Goal: Information Seeking & Learning: Learn about a topic

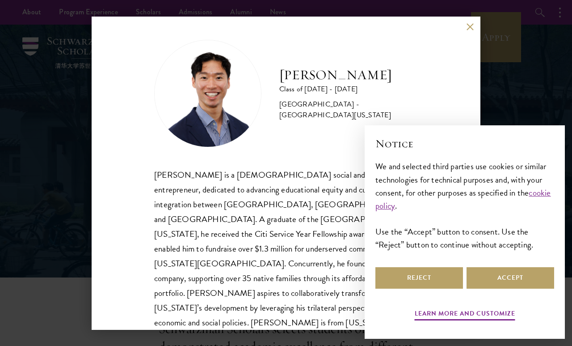
click at [472, 30] on button at bounding box center [470, 27] width 8 height 8
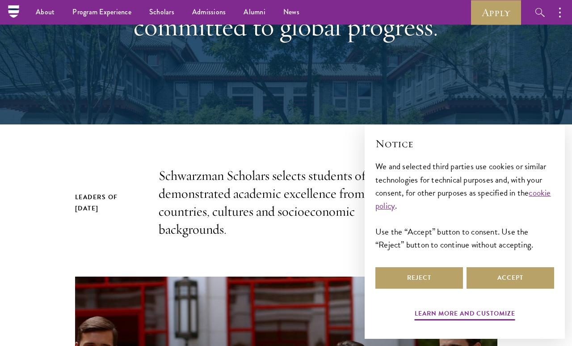
scroll to position [216, 0]
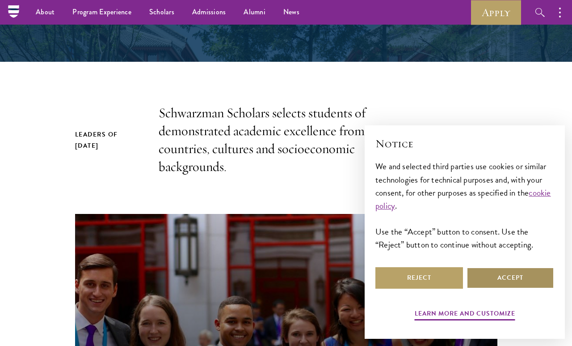
click at [488, 288] on button "Accept" at bounding box center [511, 277] width 88 height 21
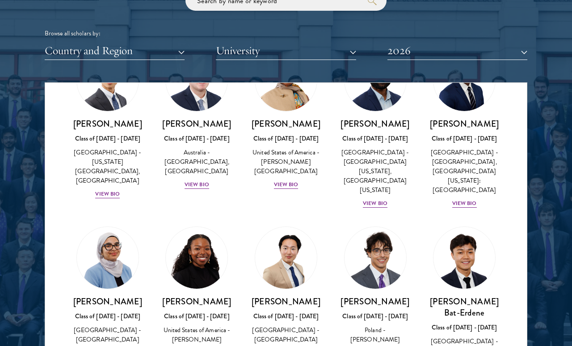
scroll to position [1071, 0]
click at [418, 42] on button "2026" at bounding box center [458, 51] width 140 height 18
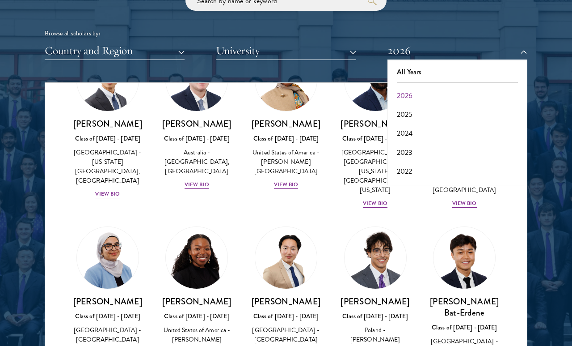
click at [410, 135] on button "2024" at bounding box center [457, 133] width 135 height 19
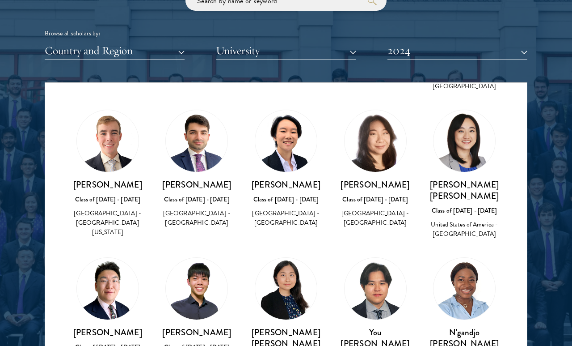
scroll to position [485, 0]
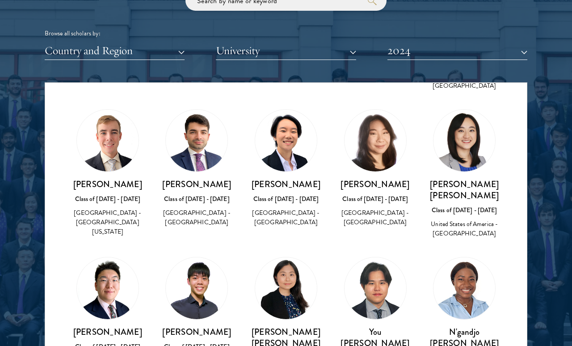
click at [419, 46] on button "2024" at bounding box center [458, 51] width 140 height 18
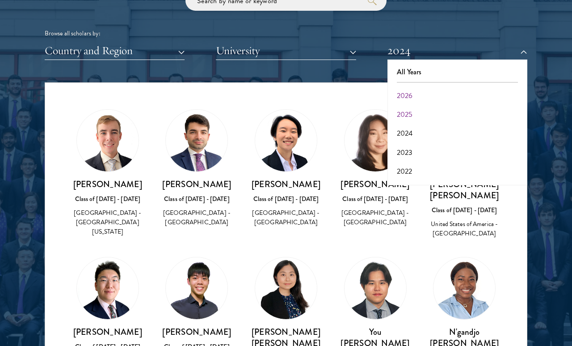
click at [405, 111] on button "2025" at bounding box center [457, 114] width 135 height 19
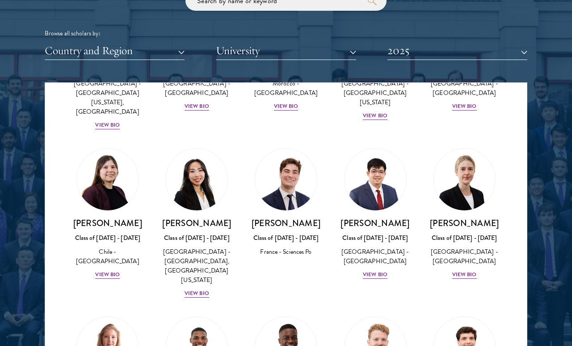
scroll to position [590, 0]
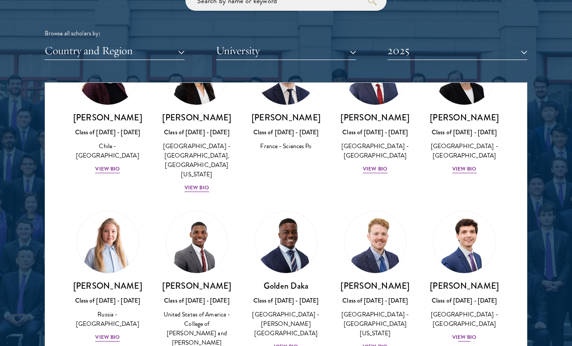
click at [471, 333] on div "View Bio" at bounding box center [465, 337] width 25 height 8
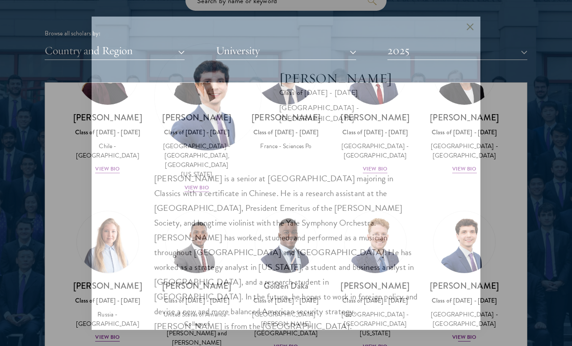
scroll to position [1102, 0]
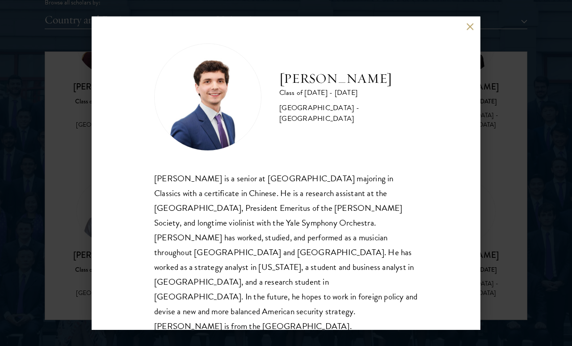
click at [525, 257] on div "[PERSON_NAME] Class of [DATE] - [DATE] [GEOGRAPHIC_DATA] - [GEOGRAPHIC_DATA] [P…" at bounding box center [286, 173] width 572 height 346
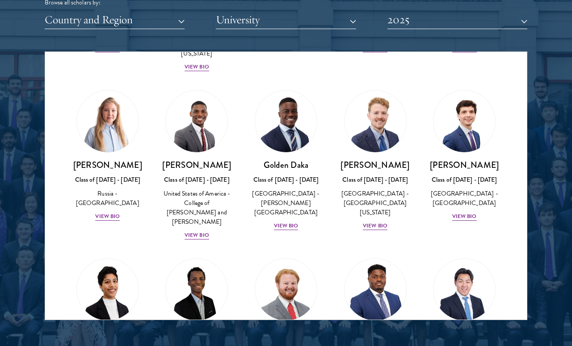
scroll to position [703, 0]
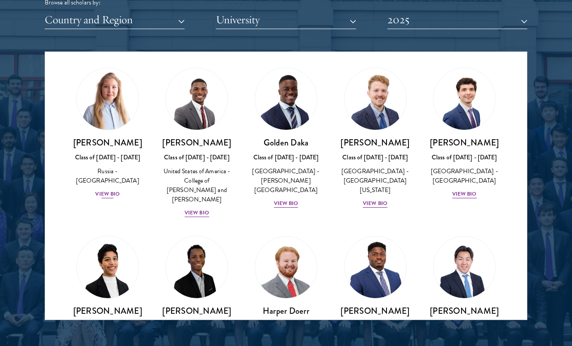
click at [113, 190] on div "View Bio" at bounding box center [107, 194] width 25 height 8
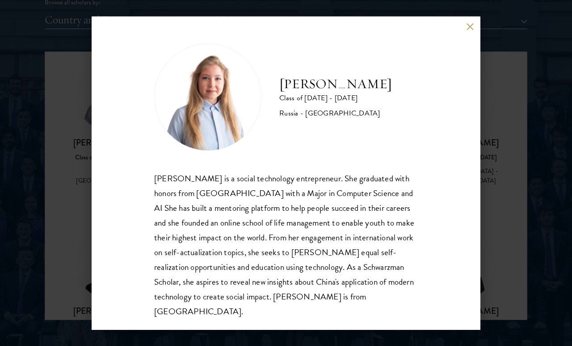
click at [60, 259] on div "[PERSON_NAME] Class of [DATE] - [DATE] [GEOGRAPHIC_DATA] - [GEOGRAPHIC_DATA] [P…" at bounding box center [286, 173] width 572 height 346
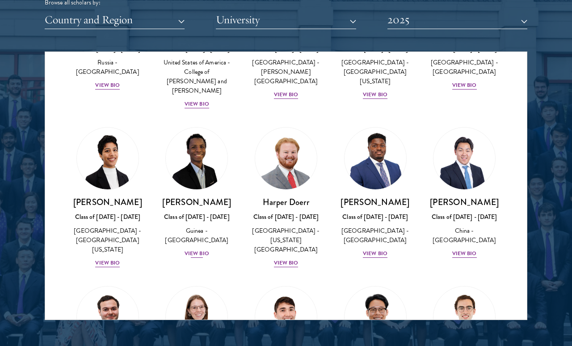
scroll to position [923, 0]
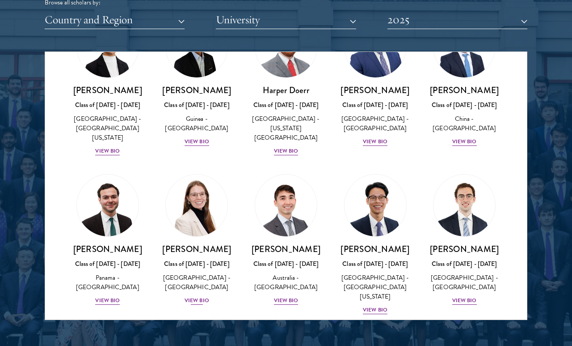
click at [198, 296] on div "View Bio" at bounding box center [197, 300] width 25 height 8
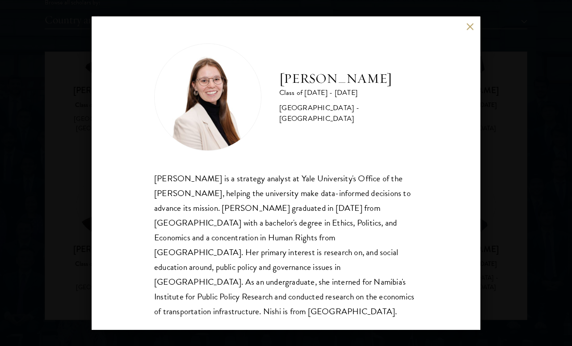
click at [66, 272] on div "[PERSON_NAME] Class of [DATE] - [DATE] [GEOGRAPHIC_DATA] - [GEOGRAPHIC_DATA] [P…" at bounding box center [286, 173] width 572 height 346
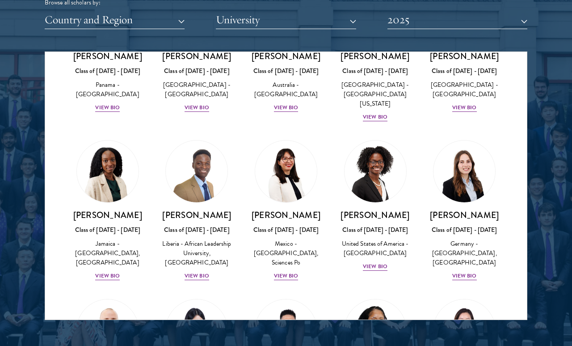
scroll to position [1118, 0]
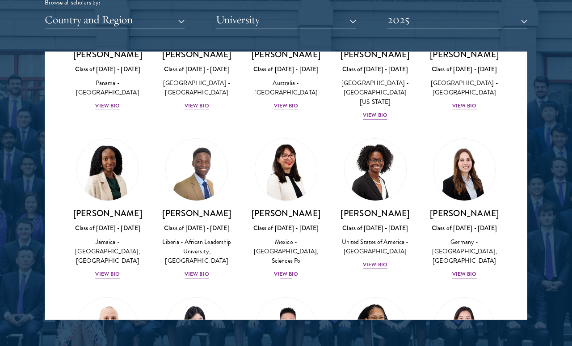
click at [288, 236] on div "[PERSON_NAME] Class of [DATE] - [DATE] [GEOGRAPHIC_DATA] - [GEOGRAPHIC_DATA], S…" at bounding box center [286, 243] width 72 height 72
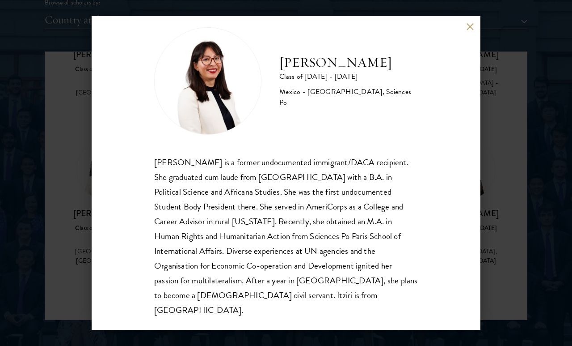
scroll to position [16, 0]
click at [496, 259] on div "[PERSON_NAME] Class of [DATE] - [DATE] [GEOGRAPHIC_DATA] - [GEOGRAPHIC_DATA], S…" at bounding box center [286, 173] width 572 height 346
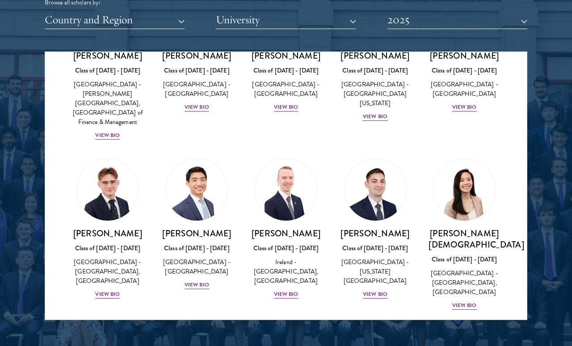
scroll to position [1611, 0]
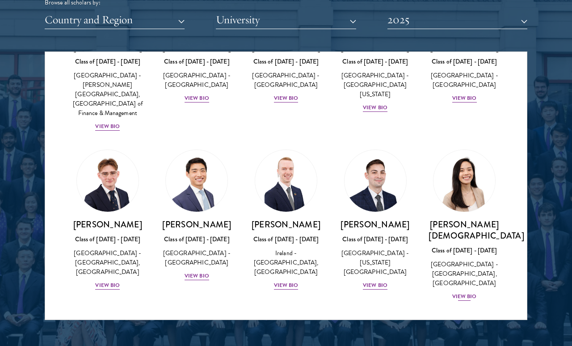
click at [469, 292] on div "View Bio" at bounding box center [465, 296] width 25 height 8
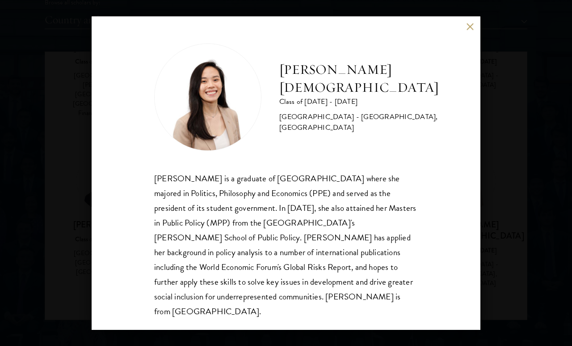
click at [508, 246] on div "[PERSON_NAME] Class of [DATE] - [DATE] [GEOGRAPHIC_DATA] - [GEOGRAPHIC_DATA], […" at bounding box center [286, 173] width 572 height 346
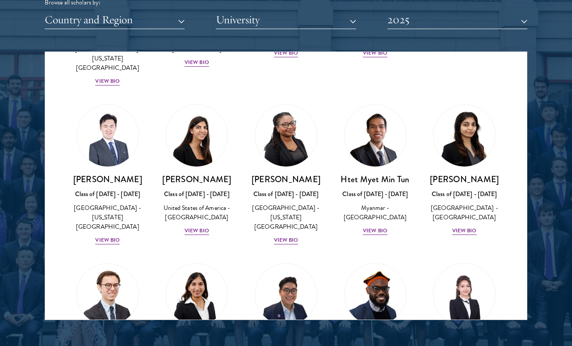
scroll to position [2517, 0]
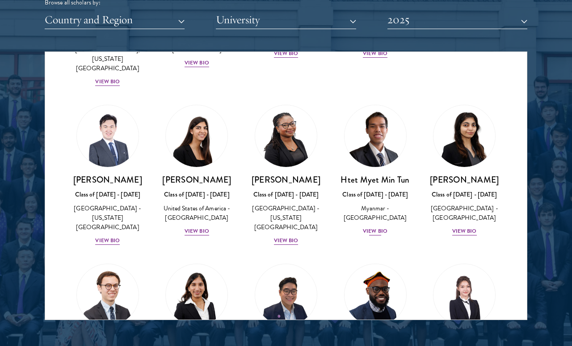
click at [380, 227] on div "View Bio" at bounding box center [375, 231] width 25 height 8
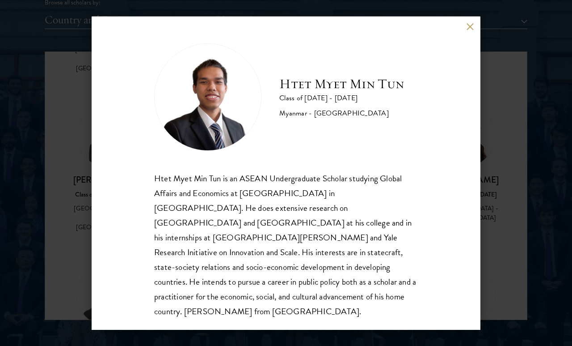
drag, startPoint x: 373, startPoint y: 182, endPoint x: 362, endPoint y: 197, distance: 19.5
click at [362, 197] on div "Htet Myet Min Tun is an ASEAN Undergraduate Scholar studying Global Affairs and…" at bounding box center [286, 245] width 264 height 148
click at [508, 249] on div "Htet Myet Min Tun Class of [DATE] - [DATE] [GEOGRAPHIC_DATA] - [GEOGRAPHIC_DATA…" at bounding box center [286, 173] width 572 height 346
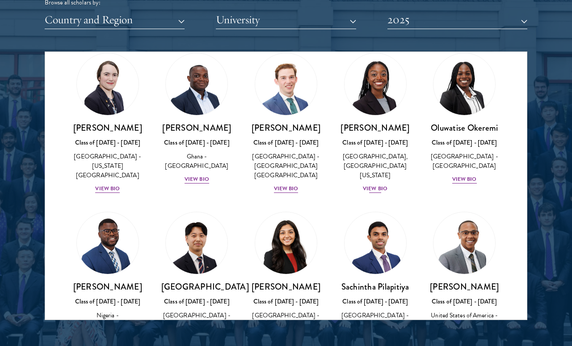
scroll to position [2904, 0]
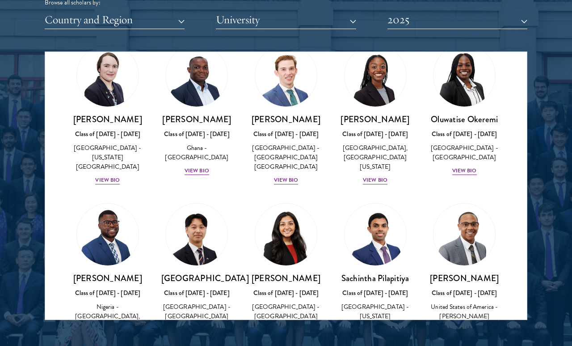
click at [186, 291] on div "[GEOGRAPHIC_DATA] Class of [DATE] - [DATE] [GEOGRAPHIC_DATA] - [GEOGRAPHIC_DATA…" at bounding box center [196, 273] width 89 height 159
click at [194, 334] on div "View Bio" at bounding box center [197, 338] width 25 height 8
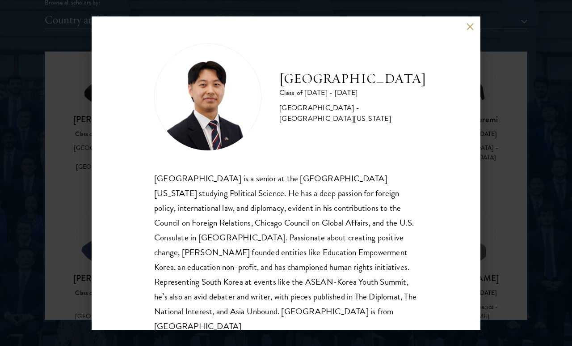
drag, startPoint x: 463, startPoint y: 171, endPoint x: 505, endPoint y: 191, distance: 46.6
click at [463, 171] on div "[GEOGRAPHIC_DATA] Class of [DATE] - [DATE] [GEOGRAPHIC_DATA] - [GEOGRAPHIC_DATA…" at bounding box center [286, 173] width 389 height 313
click at [507, 193] on div "[GEOGRAPHIC_DATA] Class of [DATE] - [DATE] [GEOGRAPHIC_DATA] - [GEOGRAPHIC_DATA…" at bounding box center [286, 173] width 572 height 346
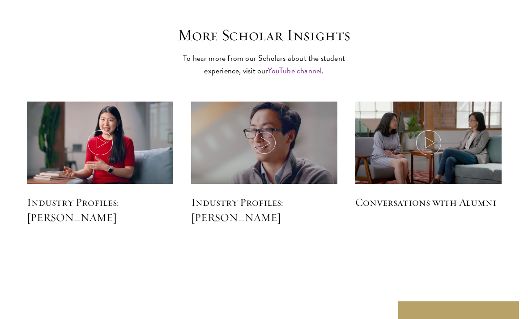
scroll to position [2149, 0]
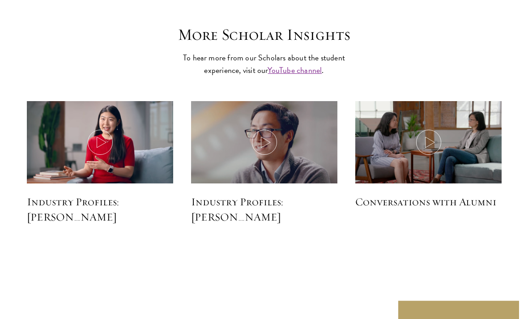
click at [335, 247] on div "Industry Profiles: [PERSON_NAME]" at bounding box center [264, 169] width 164 height 155
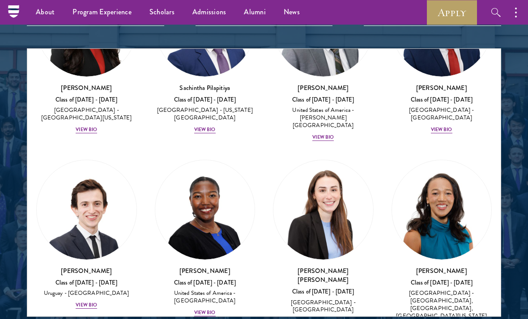
scroll to position [4326, 0]
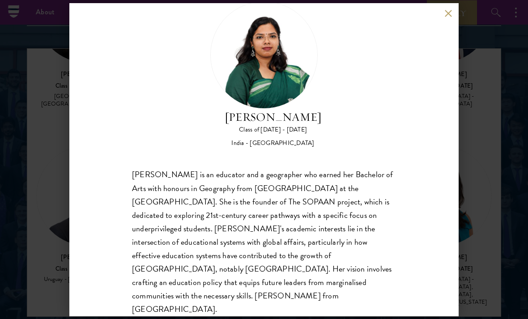
scroll to position [28, 0]
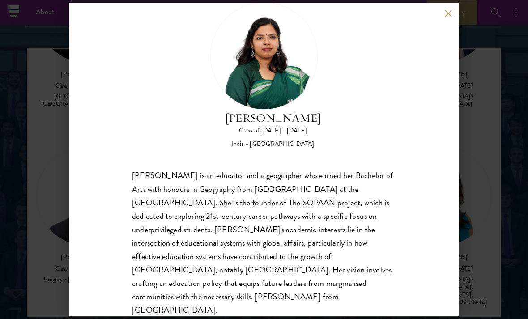
click at [466, 214] on div "[PERSON_NAME] Class of [DATE] - [DATE] [GEOGRAPHIC_DATA] - [GEOGRAPHIC_DATA] [P…" at bounding box center [264, 159] width 528 height 319
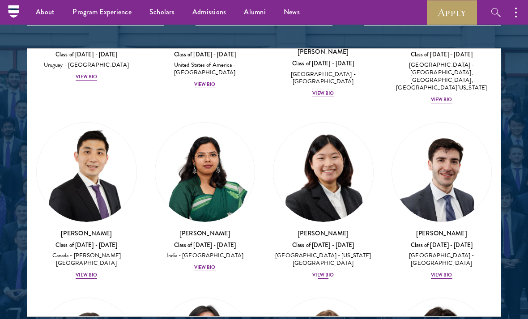
scroll to position [4540, 0]
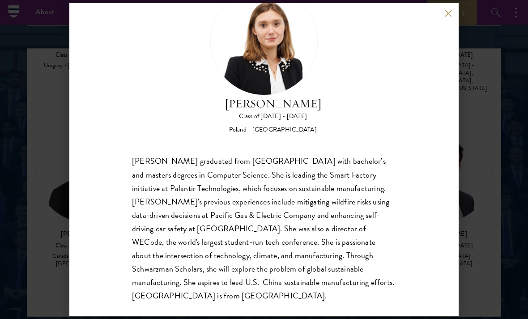
scroll to position [41, 0]
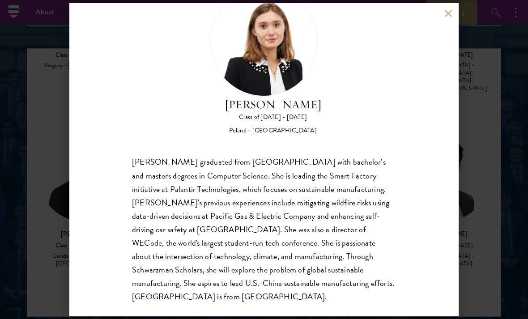
click at [474, 267] on div "[PERSON_NAME] Class of [DATE] - [DATE] [GEOGRAPHIC_DATA] - [GEOGRAPHIC_DATA] [P…" at bounding box center [264, 159] width 528 height 319
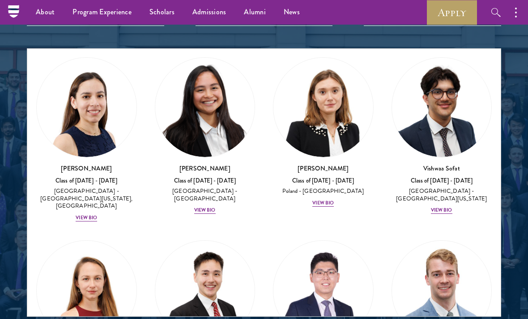
scroll to position [4785, 0]
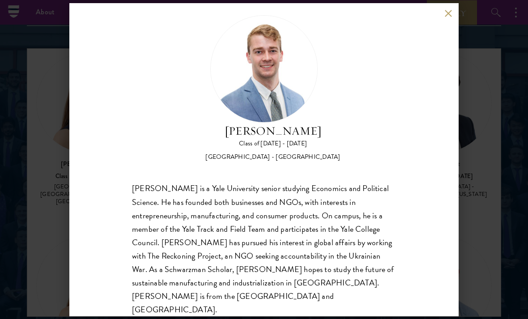
scroll to position [14, 0]
click at [471, 262] on div "[PERSON_NAME] Class of [DATE] - [DATE] [GEOGRAPHIC_DATA] - [GEOGRAPHIC_DATA] [P…" at bounding box center [264, 159] width 528 height 319
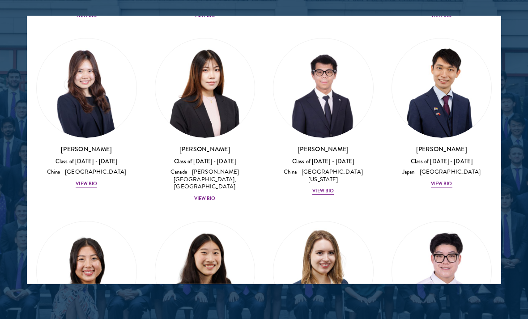
scroll to position [1147, 0]
